Goal: Check status: Check status

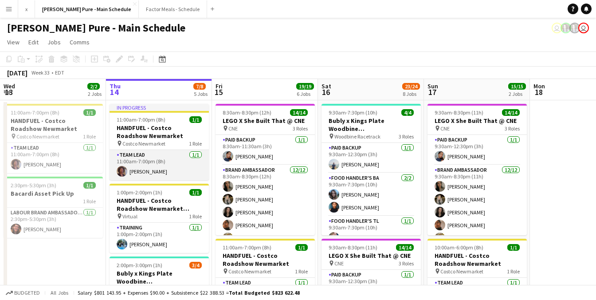
scroll to position [0, 190]
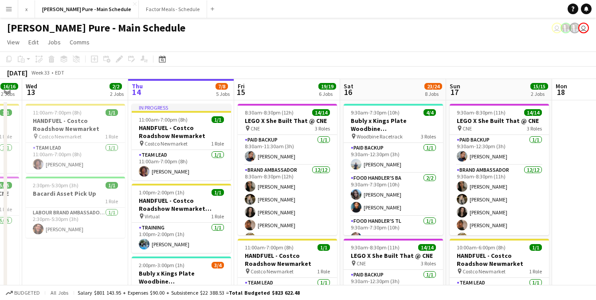
click at [10, 8] on app-icon "Menu" at bounding box center [8, 8] width 7 height 7
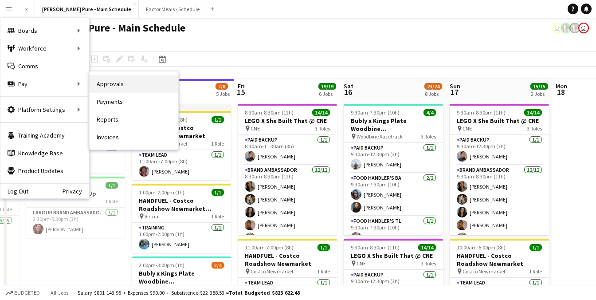
click at [99, 88] on link "Approvals" at bounding box center [134, 84] width 89 height 18
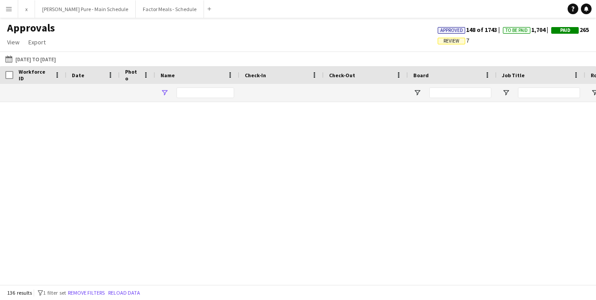
type input "**********"
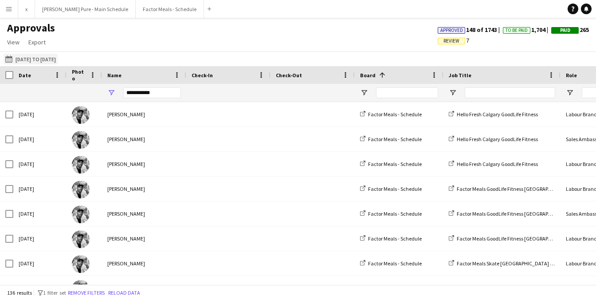
click at [21, 59] on button "[DATE] to [DATE] [DATE] to [DATE]" at bounding box center [31, 59] width 54 height 11
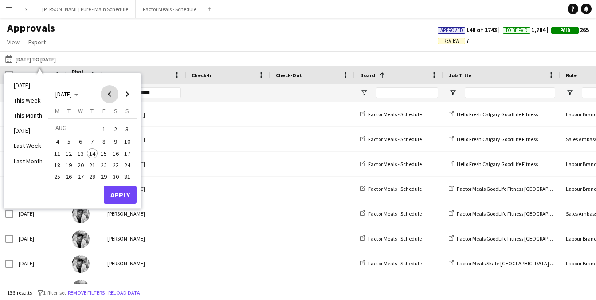
click at [110, 98] on span "Previous month" at bounding box center [110, 94] width 18 height 18
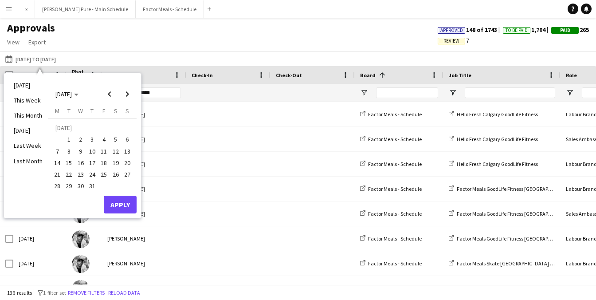
click at [100, 175] on span "25" at bounding box center [103, 174] width 11 height 11
click at [126, 94] on span "Next month" at bounding box center [127, 94] width 18 height 18
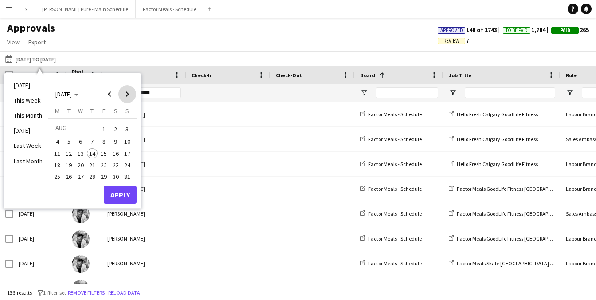
click at [126, 95] on span "Next month" at bounding box center [127, 94] width 18 height 18
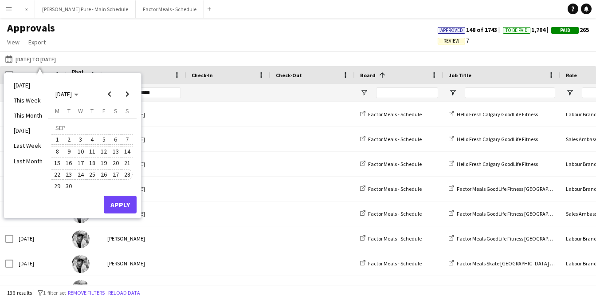
click at [126, 174] on span "28" at bounding box center [127, 174] width 11 height 11
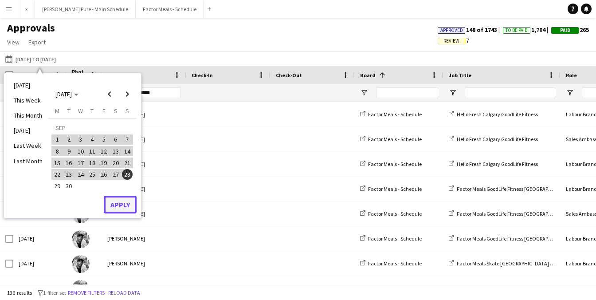
click at [121, 206] on button "Apply" at bounding box center [120, 205] width 33 height 18
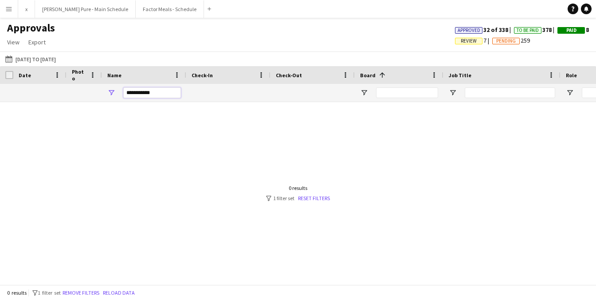
drag, startPoint x: 171, startPoint y: 95, endPoint x: 102, endPoint y: 94, distance: 68.4
click at [102, 94] on div "**********" at bounding box center [144, 93] width 84 height 18
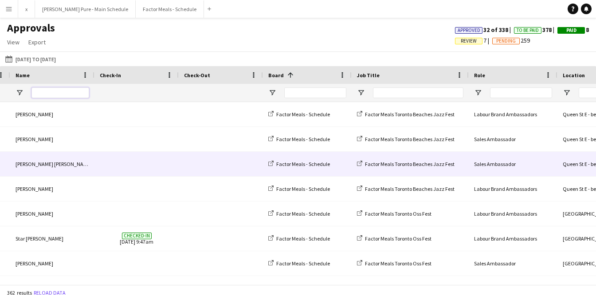
scroll to position [0, 229]
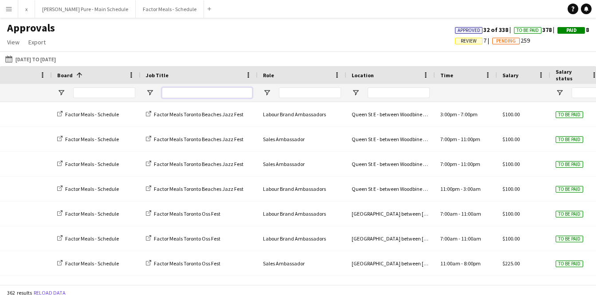
click at [210, 96] on input "Job Title Filter Input" at bounding box center [207, 92] width 91 height 11
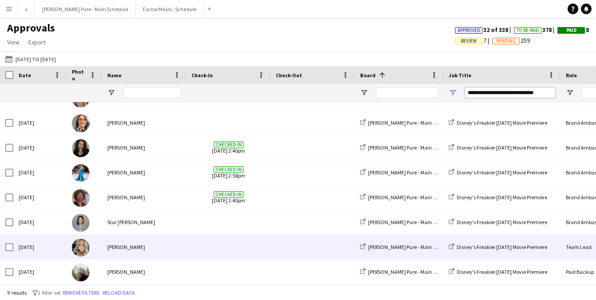
type input "**********"
click at [83, 244] on img at bounding box center [81, 248] width 18 height 18
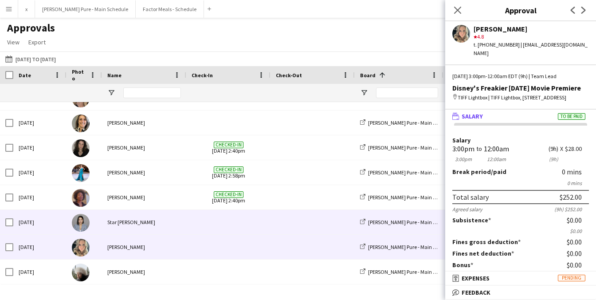
click at [82, 224] on img at bounding box center [81, 223] width 18 height 18
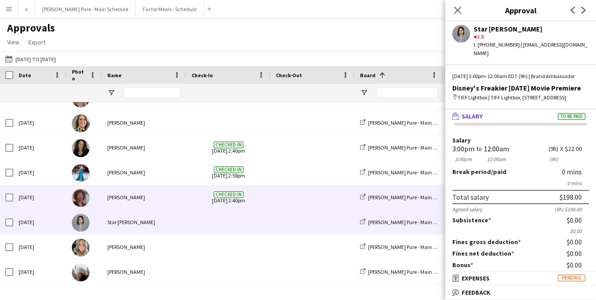
click at [84, 200] on img at bounding box center [81, 198] width 18 height 18
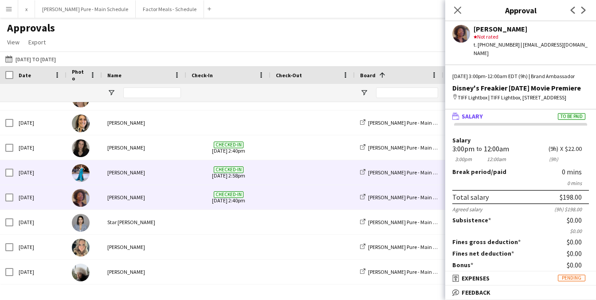
click at [85, 170] on img at bounding box center [81, 173] width 18 height 18
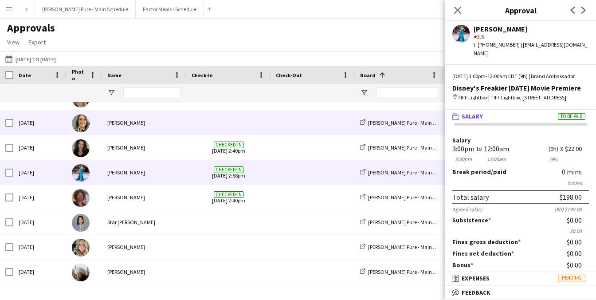
click at [87, 115] on div at bounding box center [84, 122] width 35 height 24
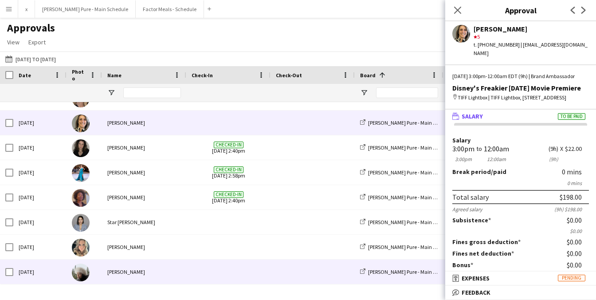
click at [85, 272] on img at bounding box center [81, 273] width 18 height 18
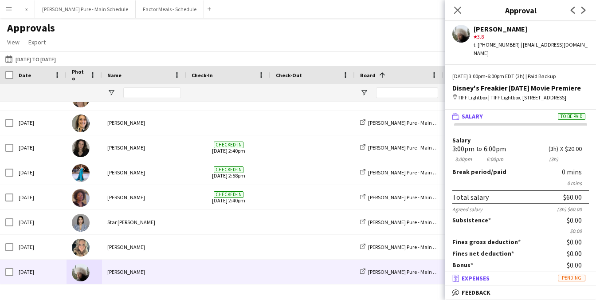
click at [468, 280] on span "Expenses" at bounding box center [476, 278] width 28 height 8
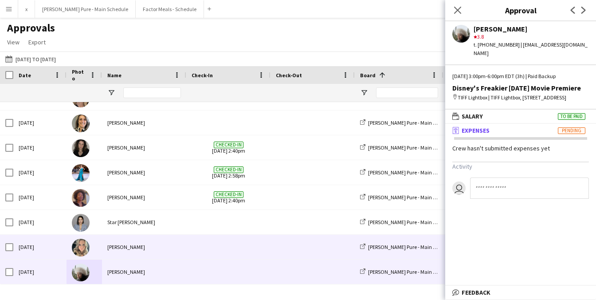
click at [87, 243] on img at bounding box center [81, 248] width 18 height 18
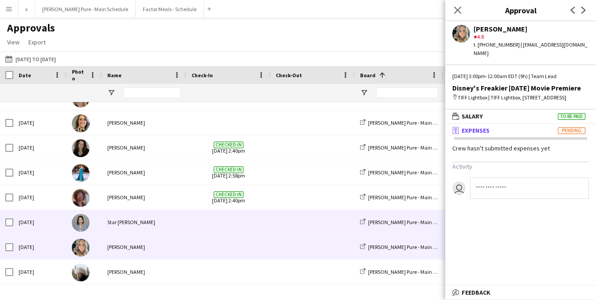
click at [83, 229] on img at bounding box center [81, 223] width 18 height 18
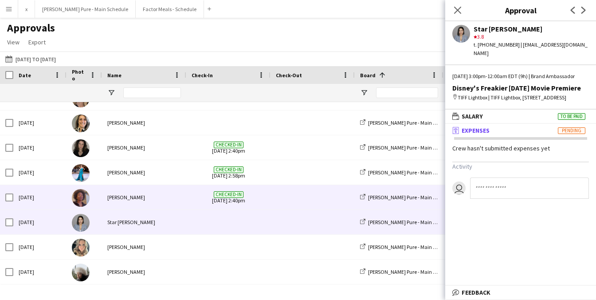
click at [82, 201] on img at bounding box center [81, 198] width 18 height 18
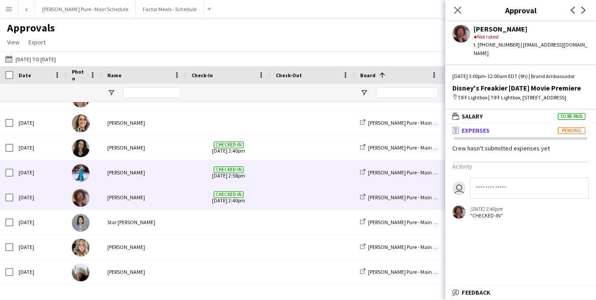
click at [84, 177] on img at bounding box center [81, 173] width 18 height 18
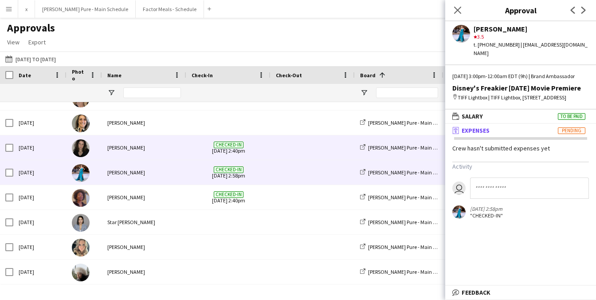
click at [83, 153] on img at bounding box center [81, 148] width 18 height 18
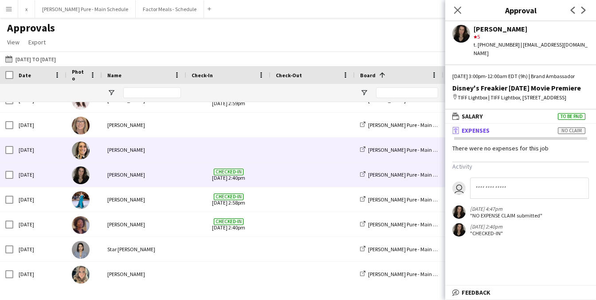
click at [83, 155] on img at bounding box center [81, 151] width 18 height 18
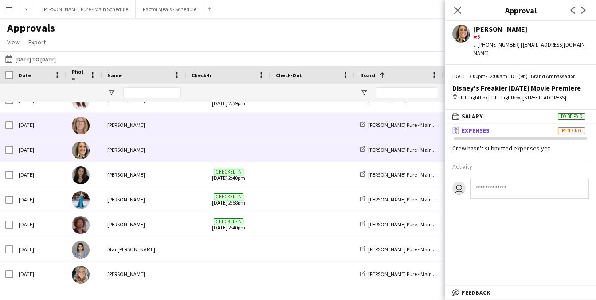
click at [83, 129] on img at bounding box center [81, 126] width 18 height 18
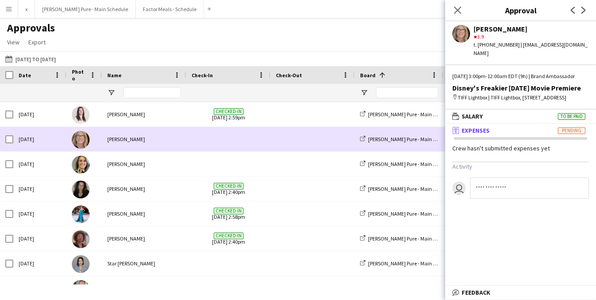
click at [79, 136] on img at bounding box center [81, 140] width 18 height 18
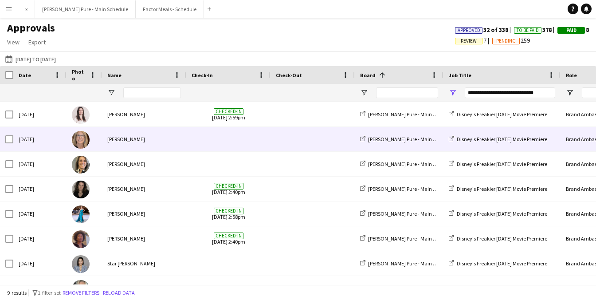
click at [79, 136] on img at bounding box center [81, 140] width 18 height 18
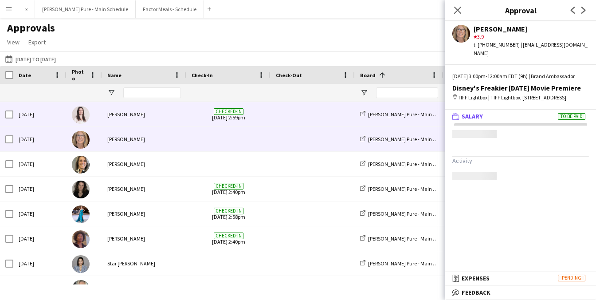
click at [81, 117] on img at bounding box center [81, 115] width 18 height 18
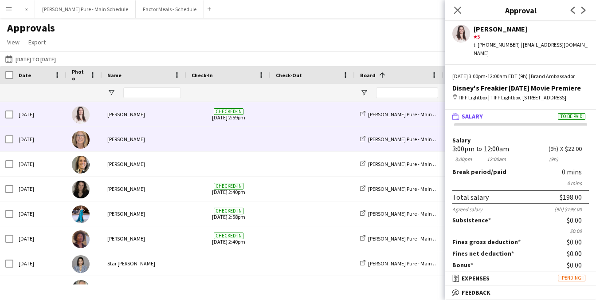
click at [79, 143] on img at bounding box center [81, 140] width 18 height 18
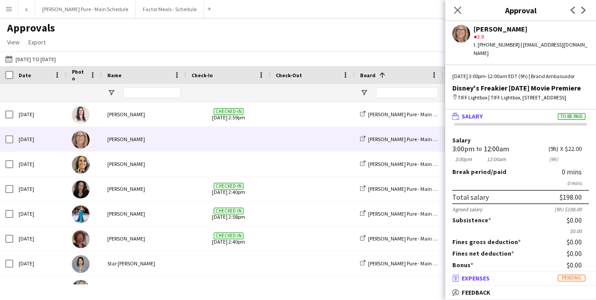
click at [481, 281] on span "Expenses" at bounding box center [476, 278] width 28 height 8
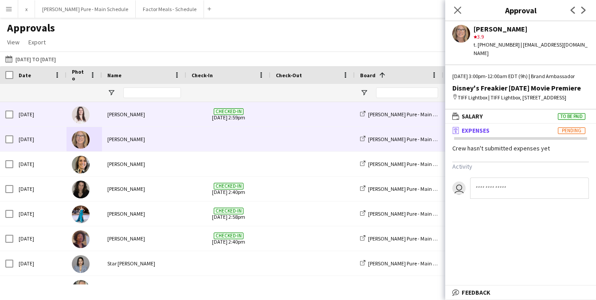
click at [83, 127] on div at bounding box center [84, 139] width 35 height 24
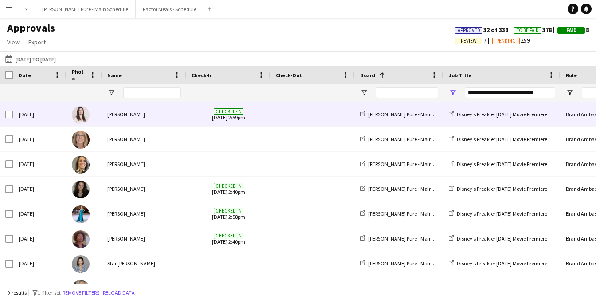
click at [80, 117] on img at bounding box center [81, 115] width 18 height 18
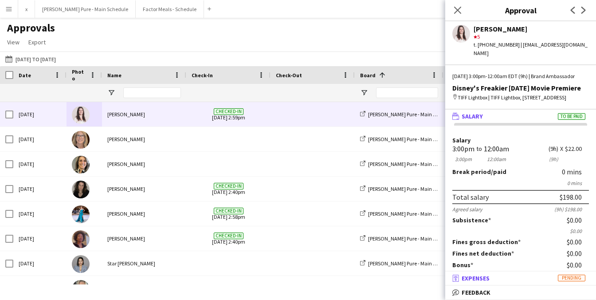
click at [514, 283] on mat-expansion-panel-header "receipt Expenses Pending" at bounding box center [520, 278] width 151 height 13
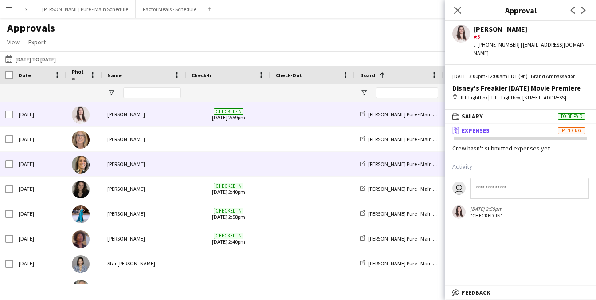
click at [79, 168] on img at bounding box center [81, 165] width 18 height 18
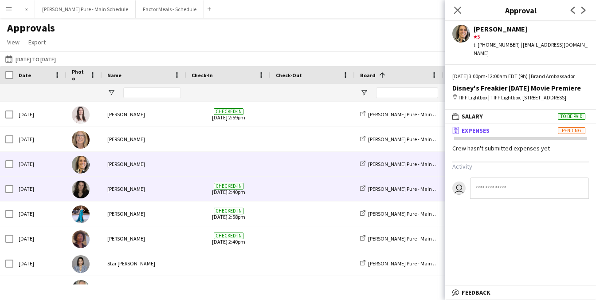
click at [81, 189] on img at bounding box center [81, 190] width 18 height 18
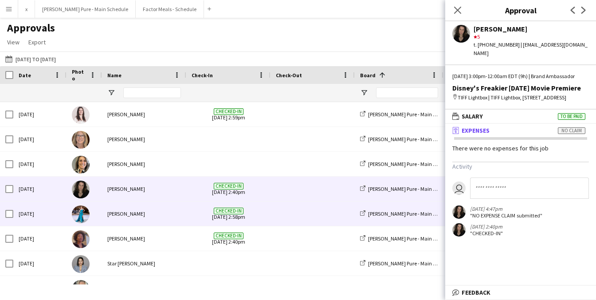
click at [84, 209] on img at bounding box center [81, 214] width 18 height 18
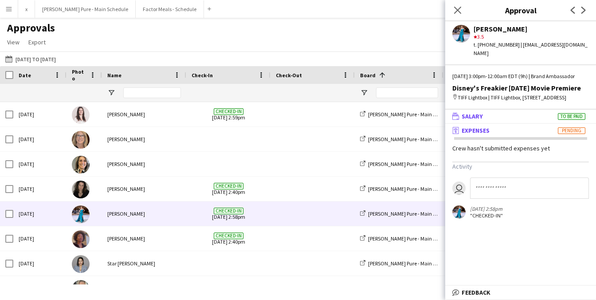
click at [518, 120] on mat-panel-title "wallet Salary To be paid" at bounding box center [518, 116] width 147 height 8
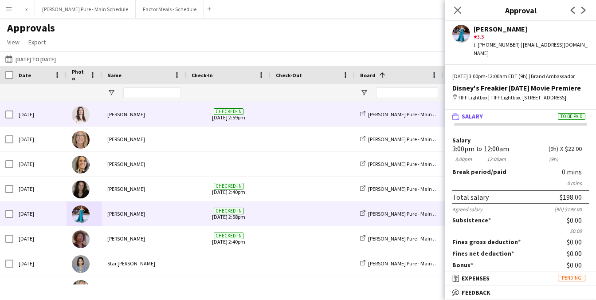
click at [78, 115] on img at bounding box center [81, 115] width 18 height 18
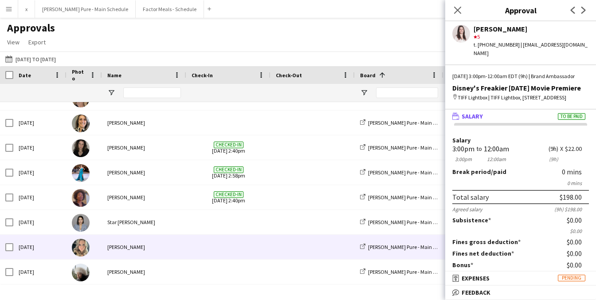
click at [77, 248] on img at bounding box center [81, 248] width 18 height 18
